Goal: Task Accomplishment & Management: Manage account settings

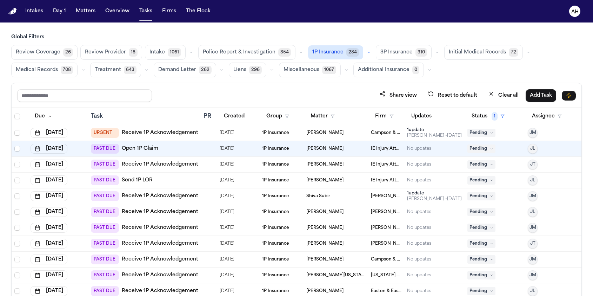
click at [208, 197] on div at bounding box center [207, 196] width 6 height 6
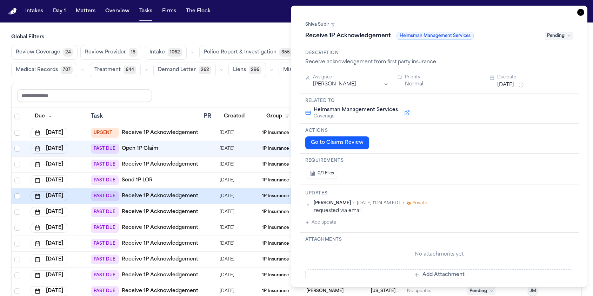
click at [582, 12] on icon "button" at bounding box center [581, 12] width 7 height 7
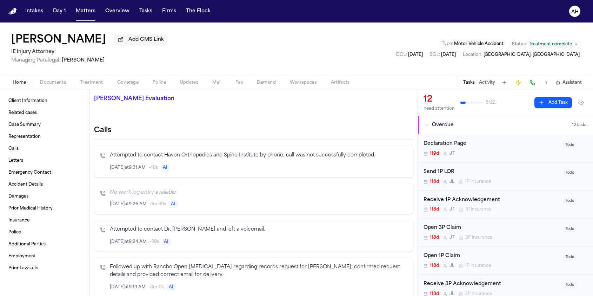
scroll to position [202, 0]
